Goal: Navigation & Orientation: Understand site structure

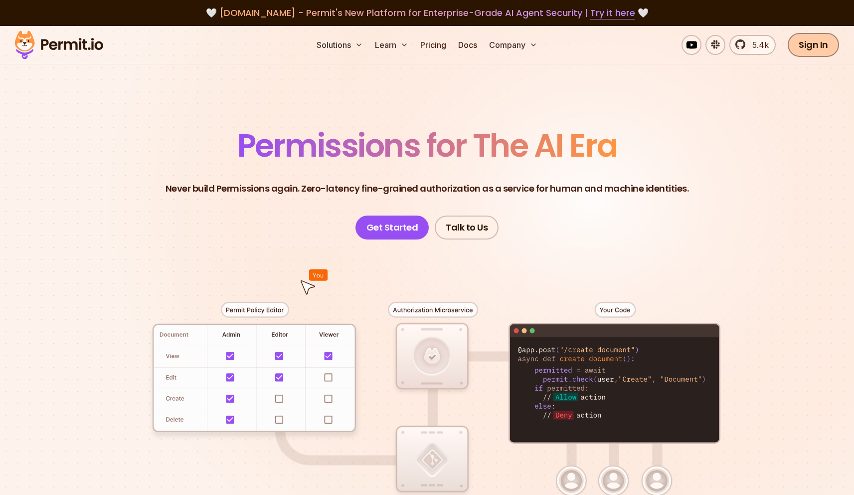
click at [819, 49] on link "Sign In" at bounding box center [813, 45] width 51 height 24
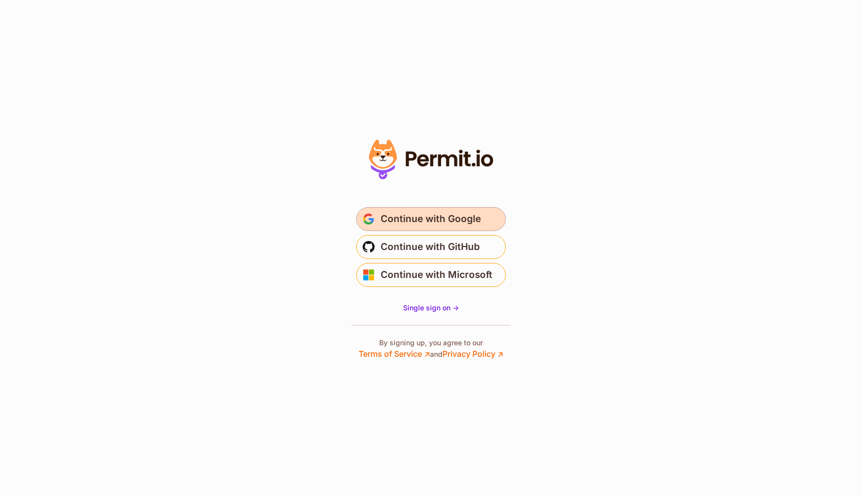
click at [456, 217] on span "Continue with Google" at bounding box center [431, 219] width 100 height 16
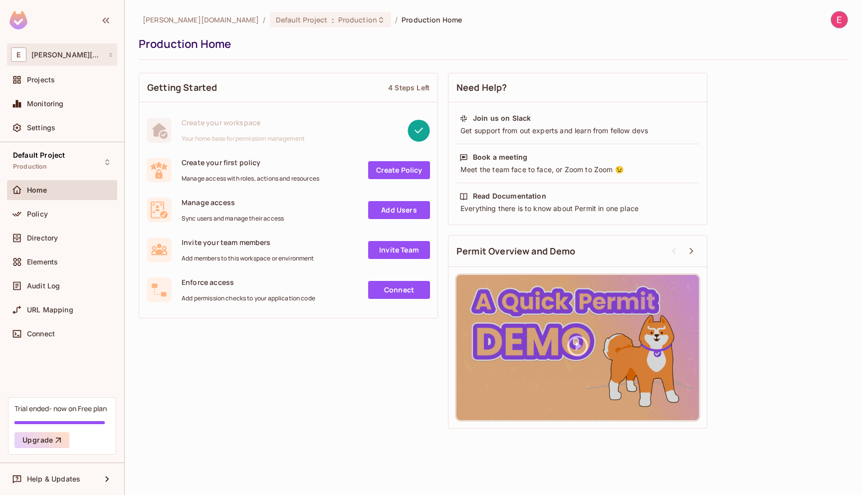
click at [85, 58] on div "E eder.getclipp.com" at bounding box center [62, 54] width 102 height 14
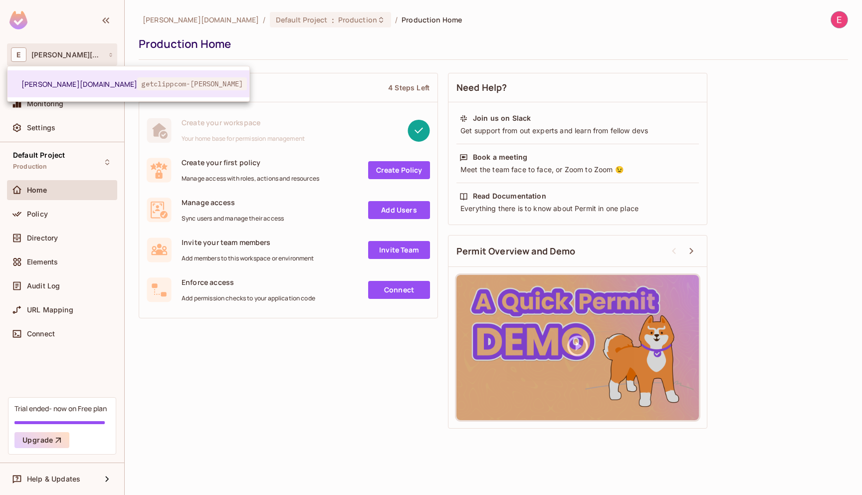
click at [85, 58] on div at bounding box center [431, 247] width 862 height 495
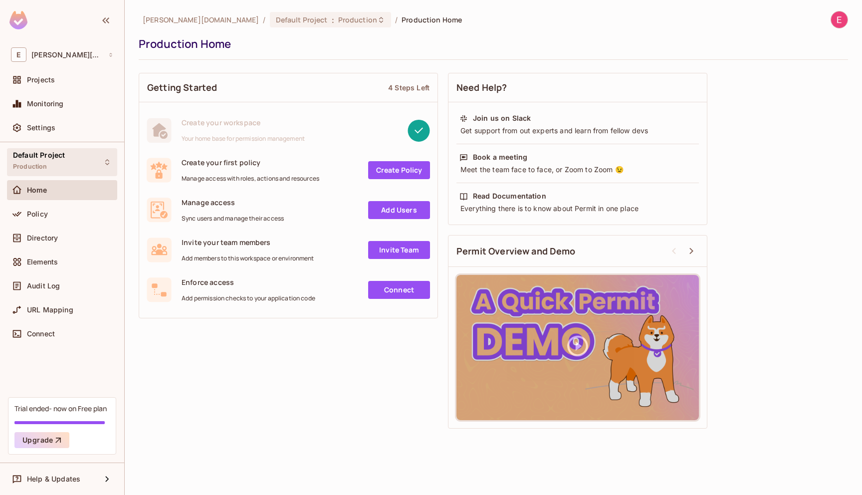
click at [76, 160] on div "Default Project Production" at bounding box center [62, 161] width 110 height 27
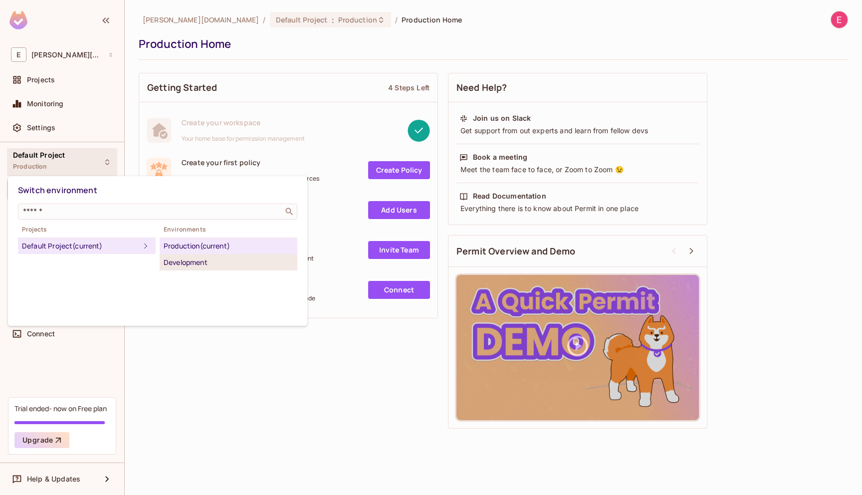
click at [187, 269] on li "Development" at bounding box center [229, 262] width 138 height 16
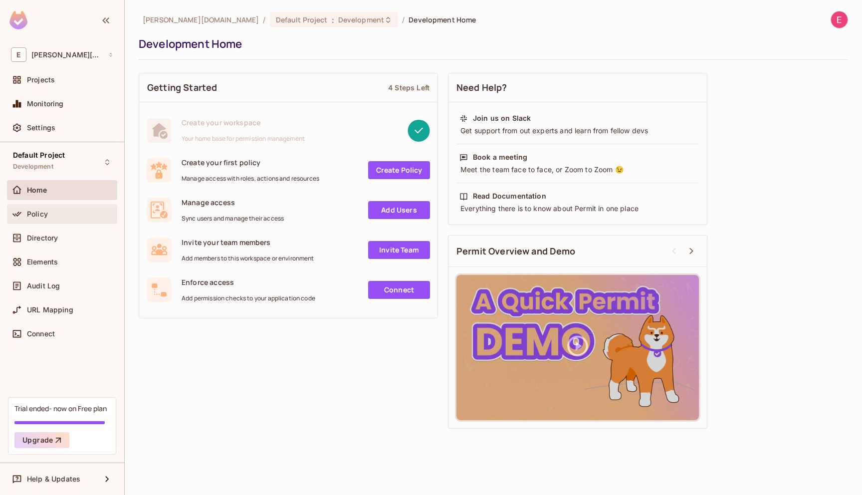
click at [45, 217] on span "Policy" at bounding box center [37, 214] width 21 height 8
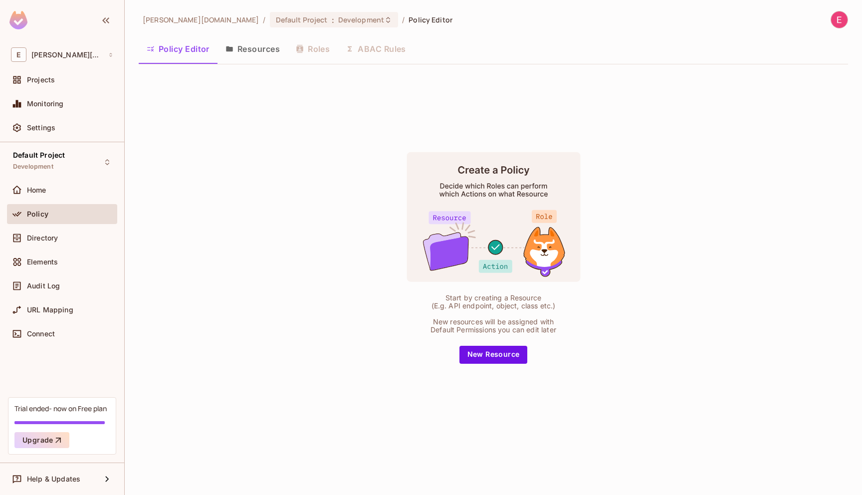
click at [247, 60] on button "Resources" at bounding box center [252, 48] width 70 height 25
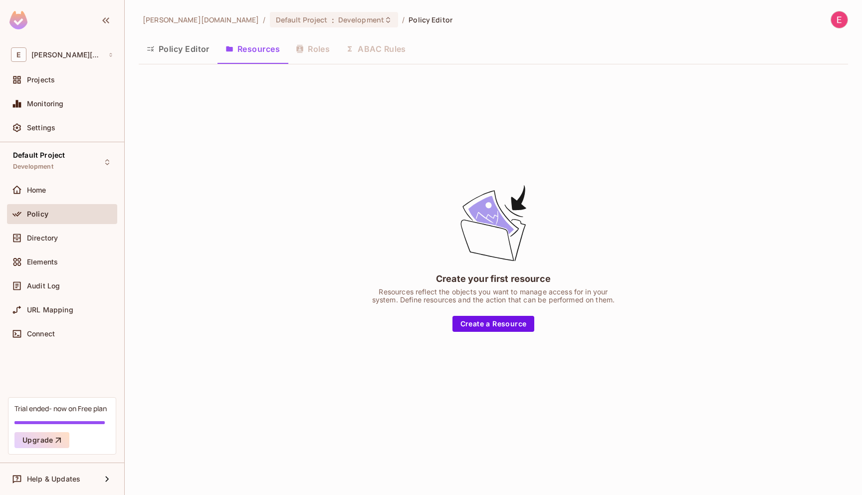
click at [189, 58] on button "Policy Editor" at bounding box center [178, 48] width 79 height 25
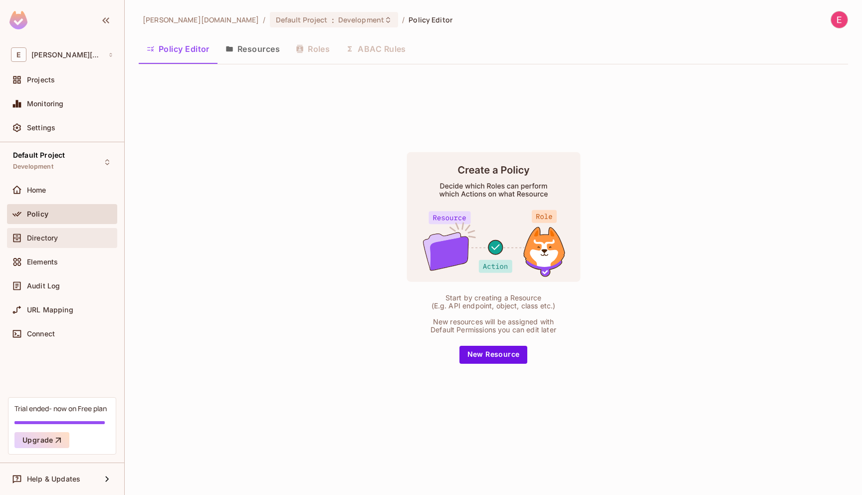
click at [63, 240] on div "Directory" at bounding box center [70, 238] width 86 height 8
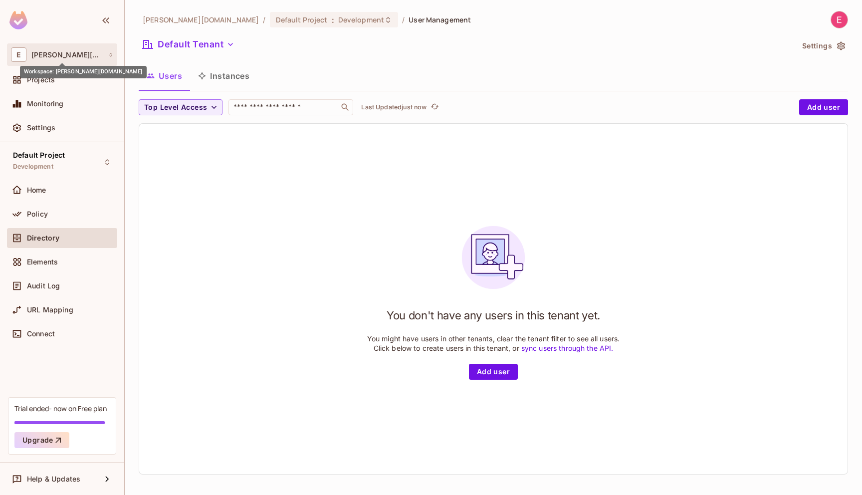
click at [69, 58] on span "eder.getclipp.com" at bounding box center [67, 55] width 72 height 8
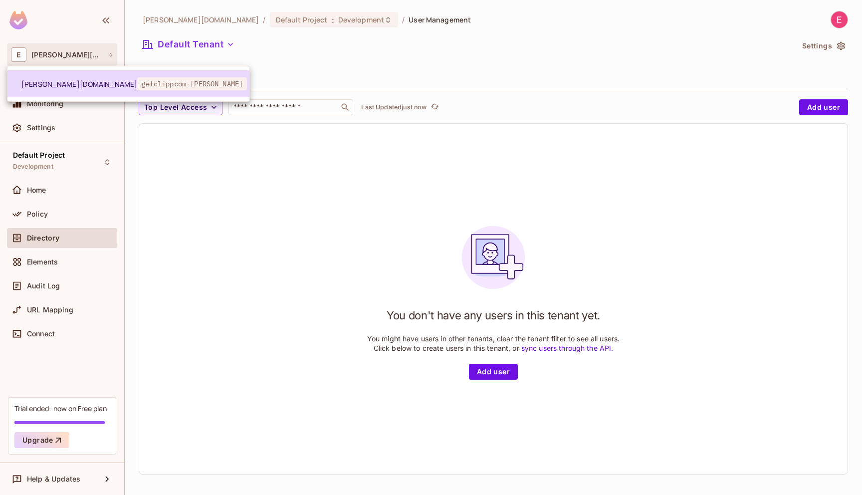
click at [137, 81] on span "getclippcom-eder" at bounding box center [192, 83] width 110 height 13
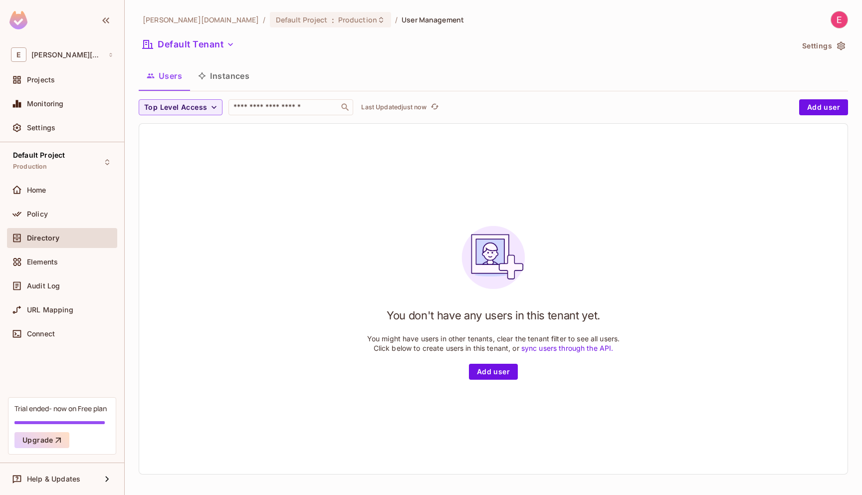
click at [831, 22] on img at bounding box center [839, 19] width 16 height 16
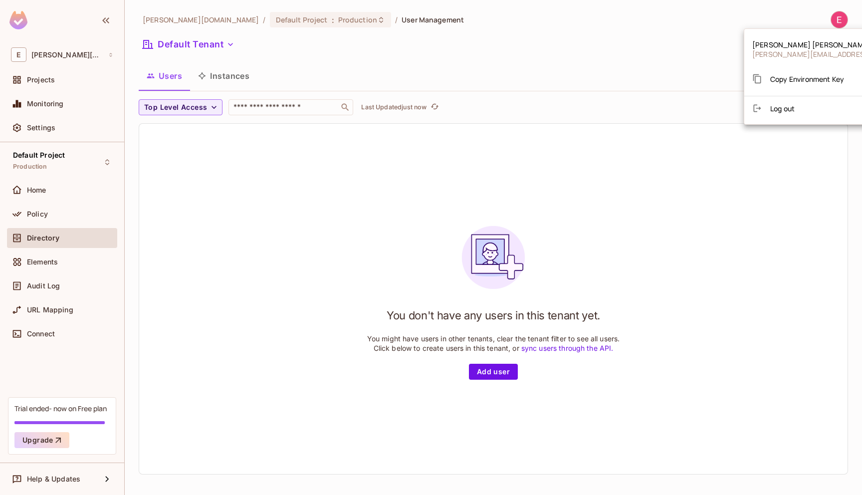
click at [729, 46] on div at bounding box center [431, 247] width 862 height 495
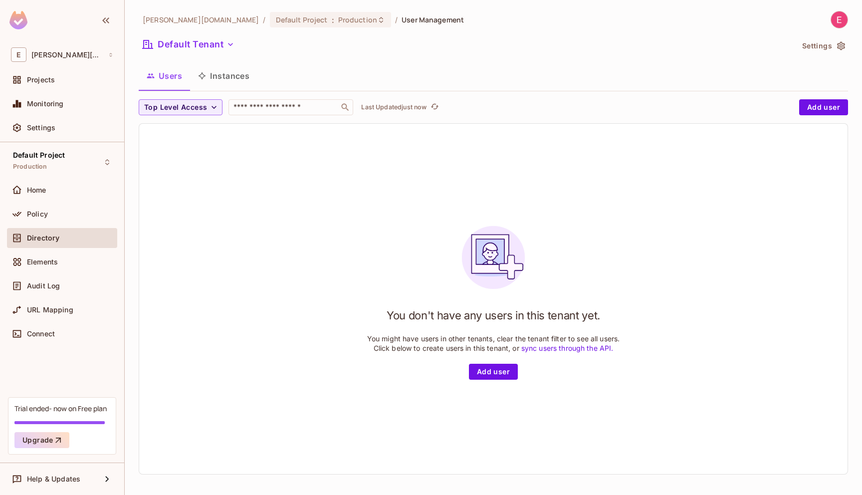
click at [811, 44] on button "Settings" at bounding box center [823, 46] width 50 height 16
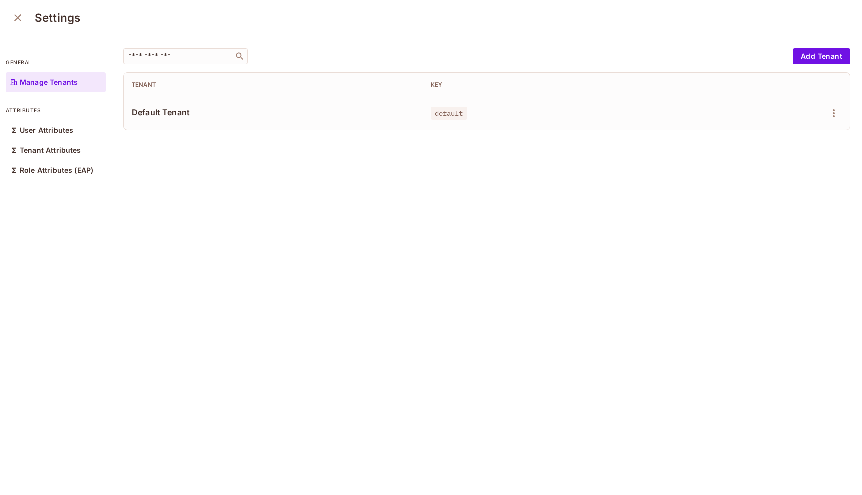
click at [171, 108] on span "Default Tenant" at bounding box center [273, 112] width 283 height 11
click at [21, 18] on icon "close" at bounding box center [18, 18] width 12 height 12
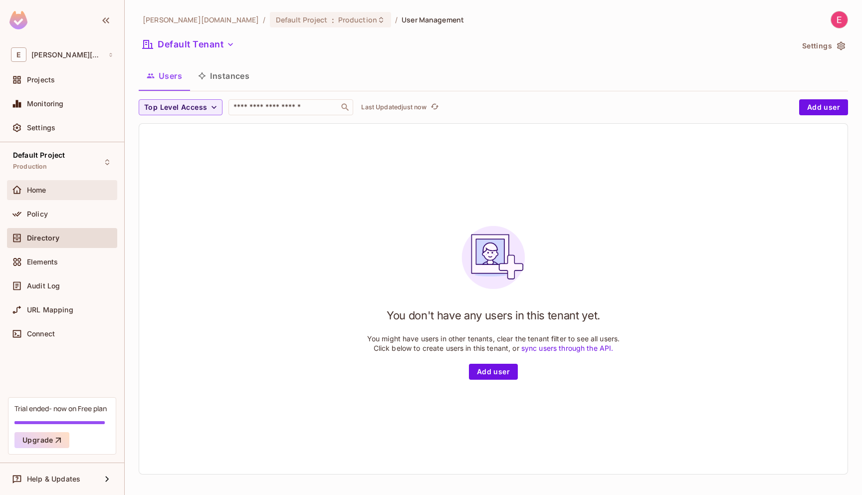
click at [57, 194] on div "Home" at bounding box center [70, 190] width 86 height 8
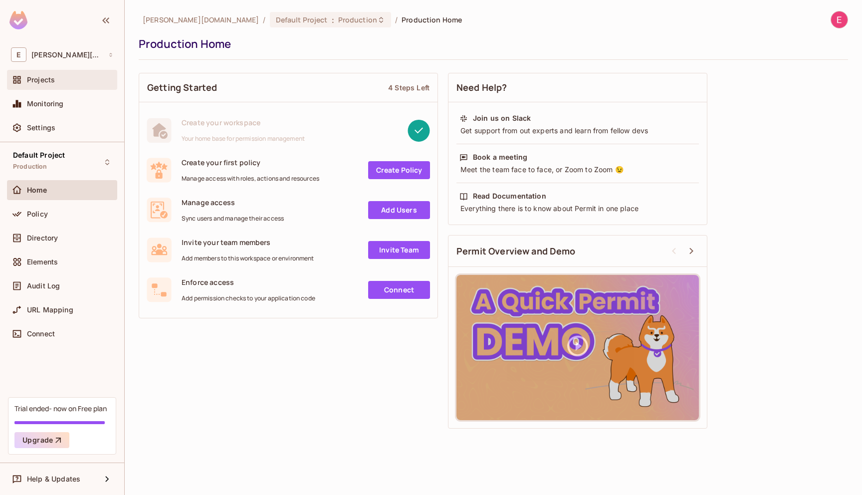
click at [69, 84] on div "Projects" at bounding box center [70, 80] width 86 height 8
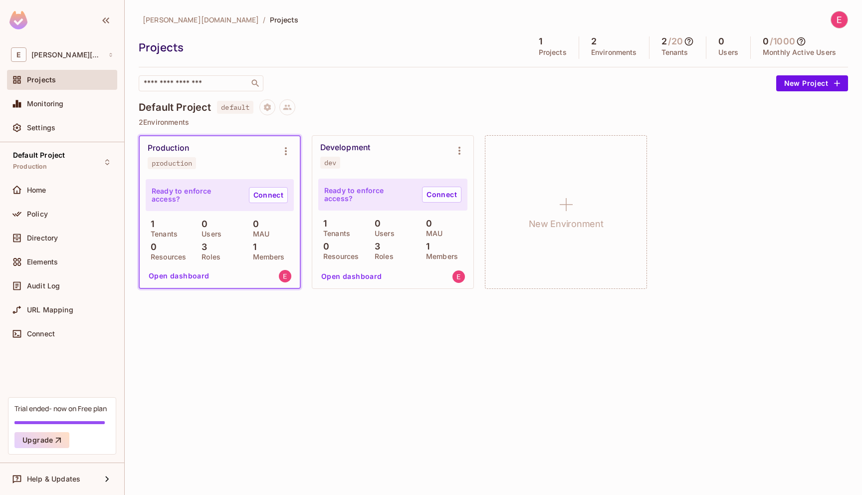
click at [392, 163] on div "Development dev" at bounding box center [384, 156] width 129 height 26
click at [68, 49] on div "E eder.getclipp.com" at bounding box center [62, 54] width 102 height 14
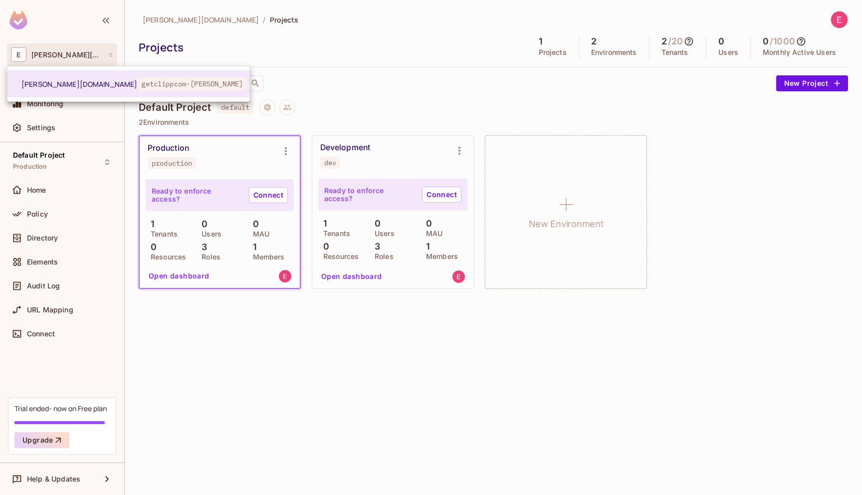
click at [77, 18] on div at bounding box center [431, 247] width 862 height 495
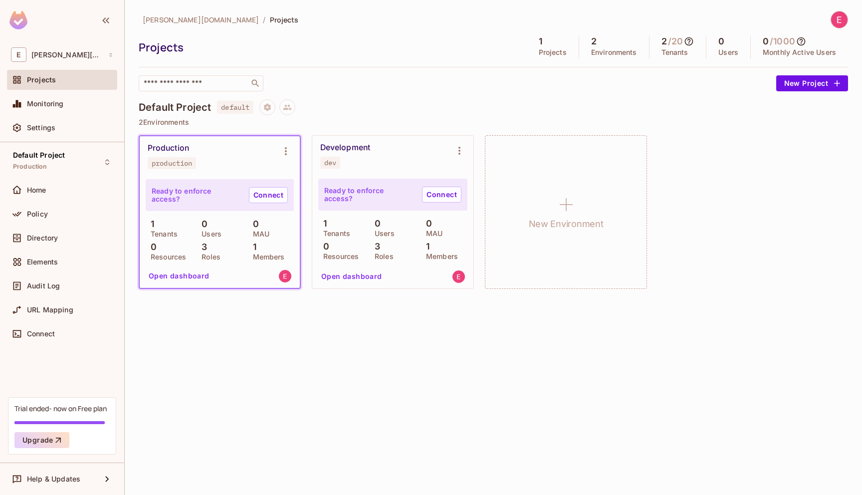
click at [97, 19] on div at bounding box center [62, 21] width 124 height 43
